Goal: Navigation & Orientation: Find specific page/section

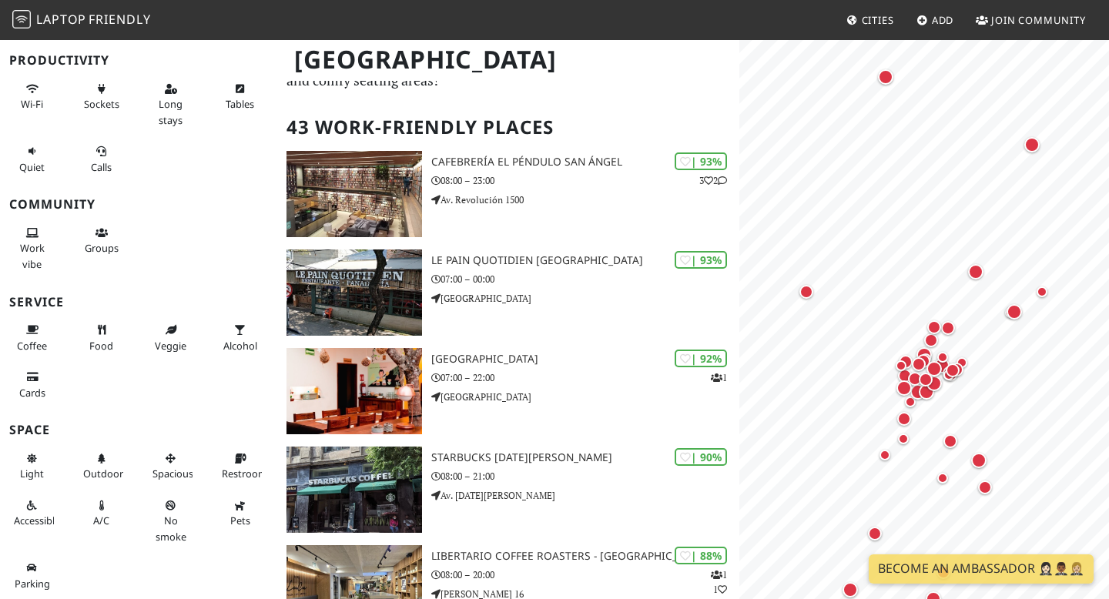
scroll to position [79, 0]
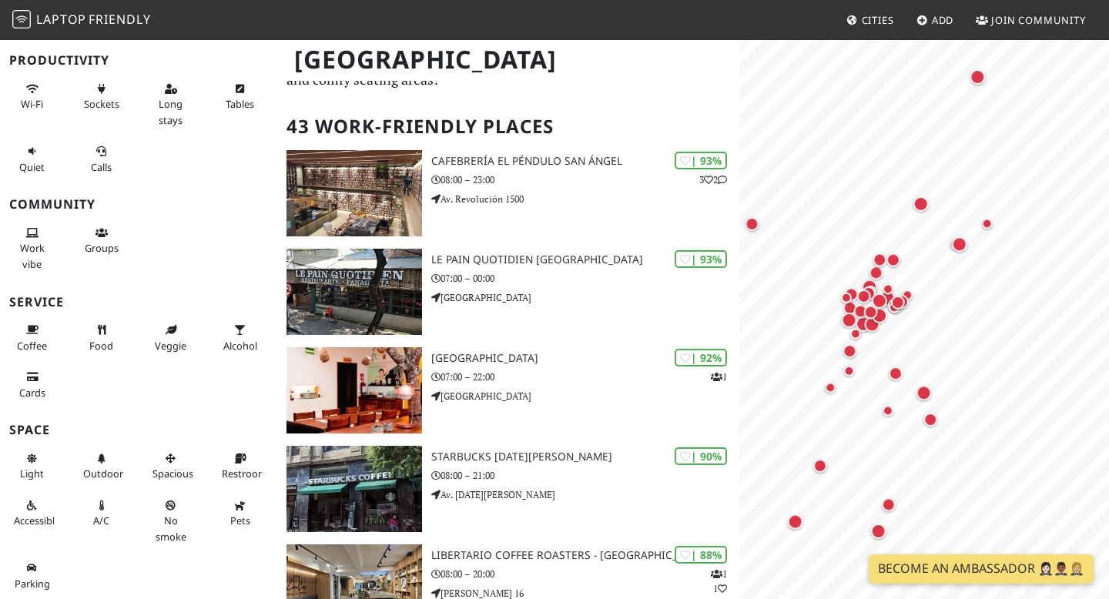
drag, startPoint x: 944, startPoint y: 390, endPoint x: 889, endPoint y: 321, distance: 88.3
click at [890, 322] on div "Map marker" at bounding box center [879, 316] width 22 height 22
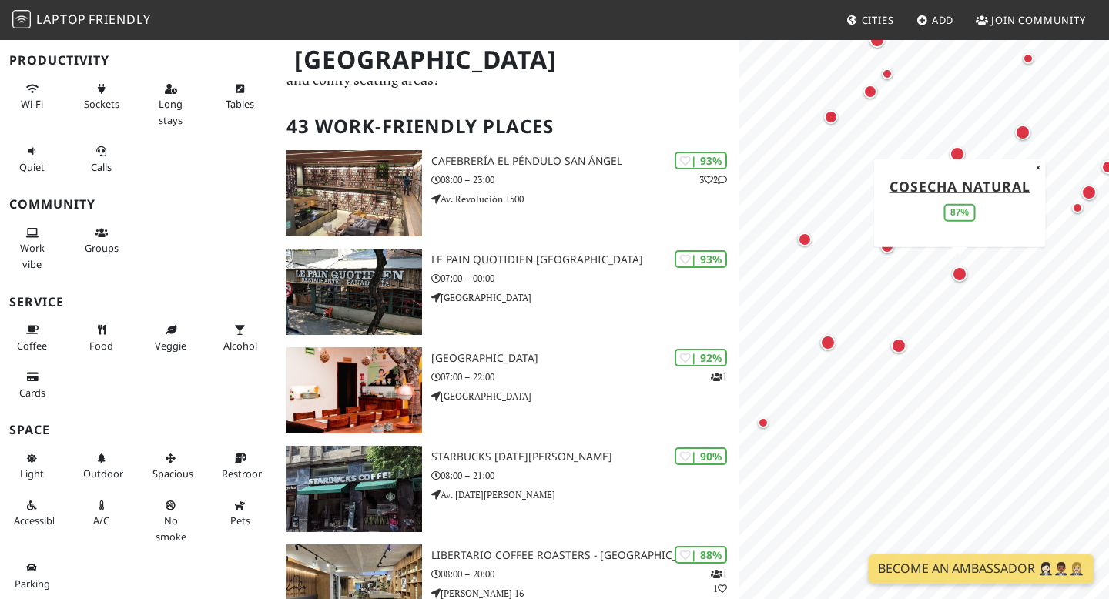
click at [959, 276] on div "Map marker" at bounding box center [959, 273] width 15 height 15
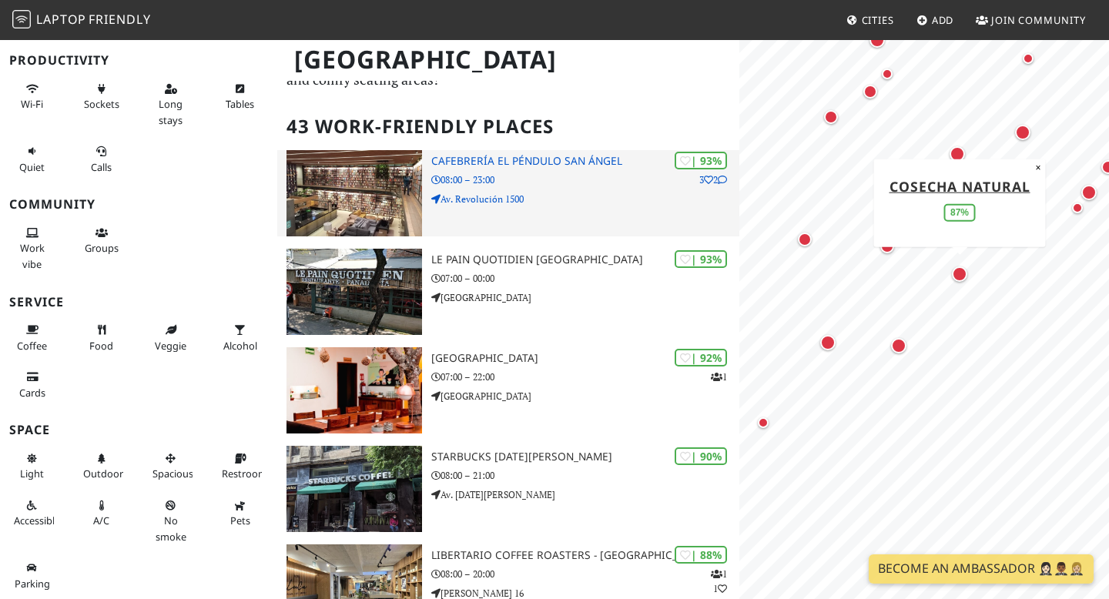
scroll to position [0, 0]
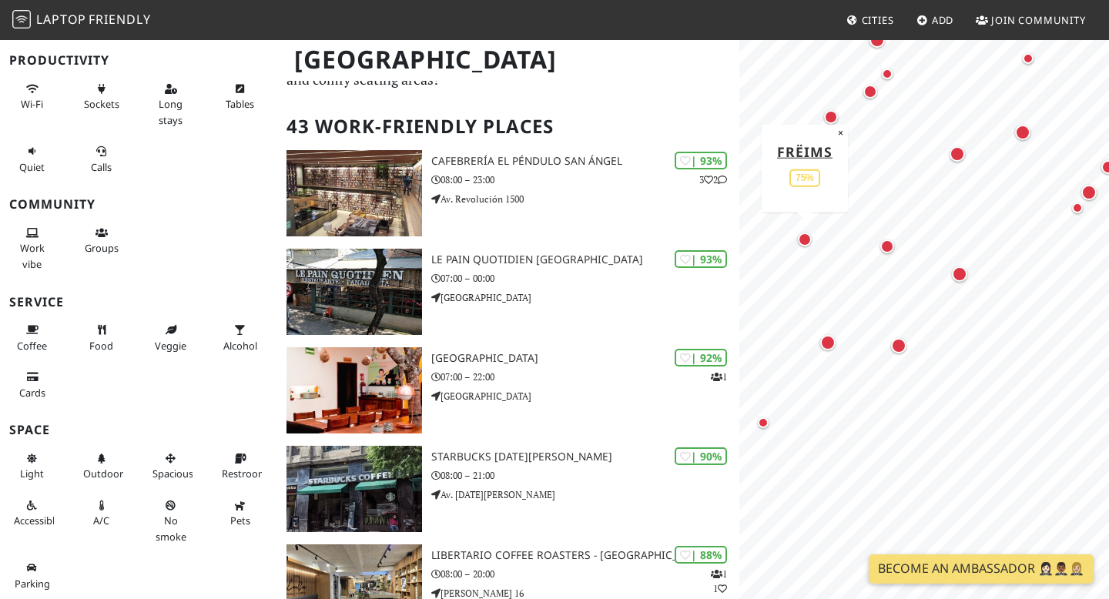
click at [811, 243] on div "Map marker" at bounding box center [804, 239] width 20 height 20
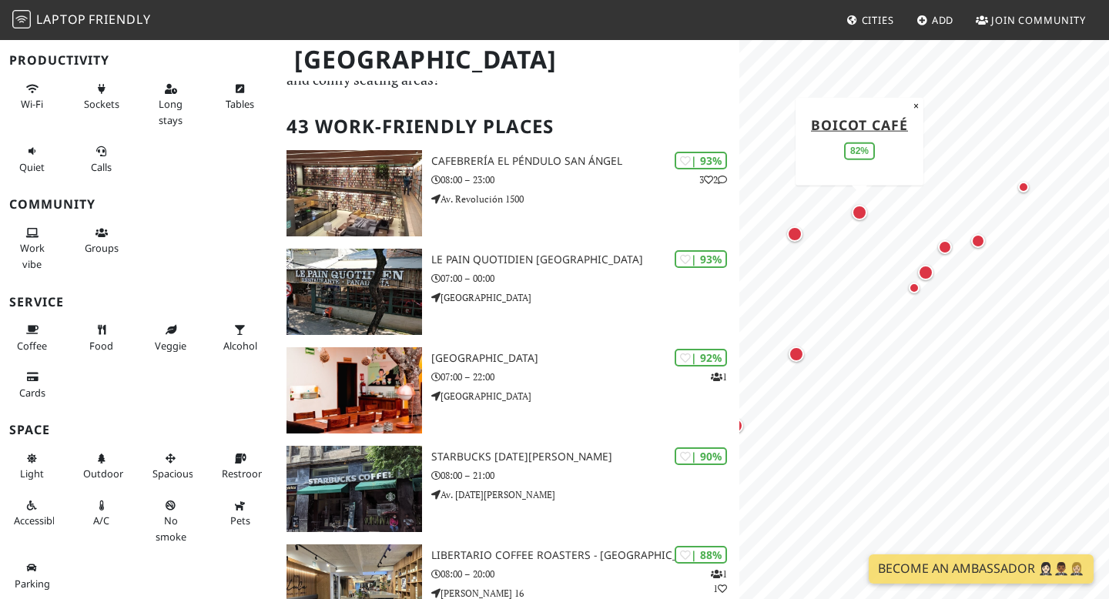
click at [861, 212] on div "Map marker" at bounding box center [858, 212] width 15 height 15
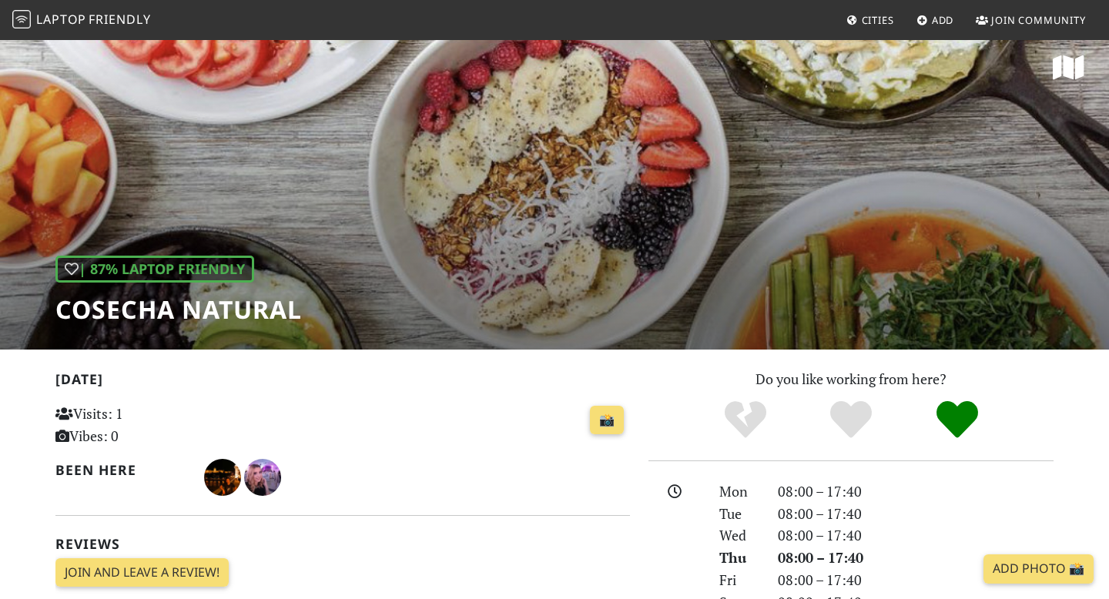
scroll to position [15, 0]
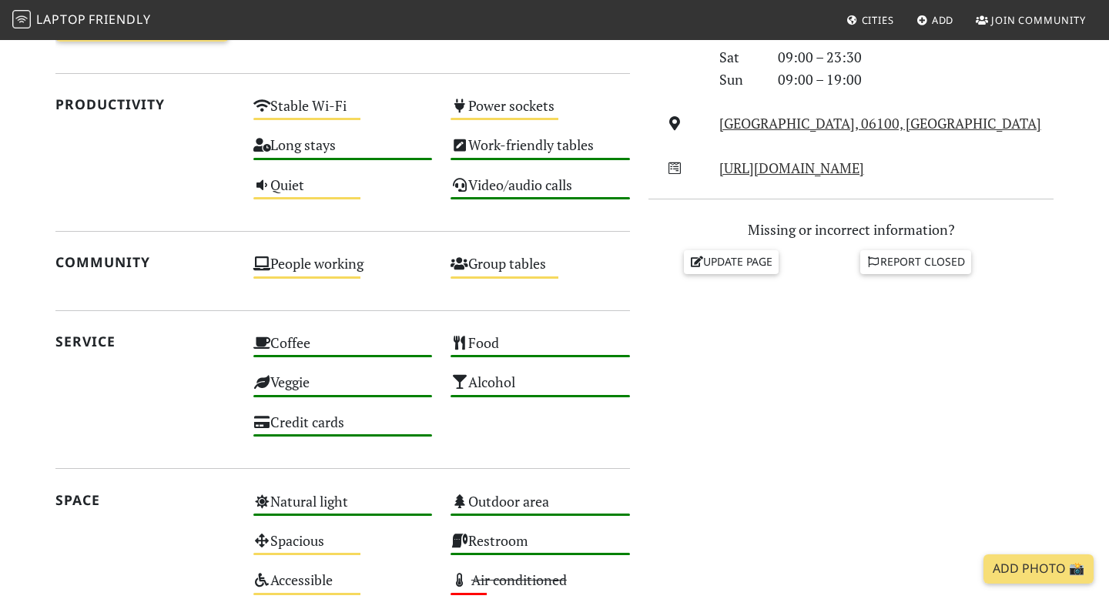
scroll to position [559, 0]
